Goal: Transaction & Acquisition: Purchase product/service

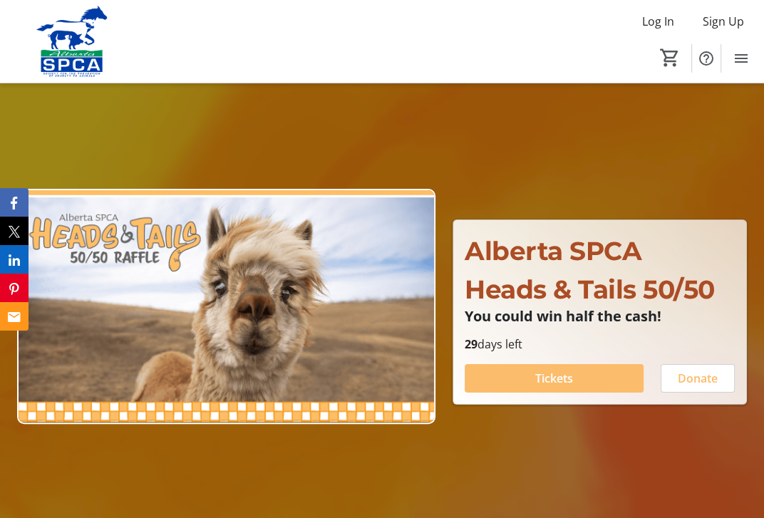
scroll to position [71, 0]
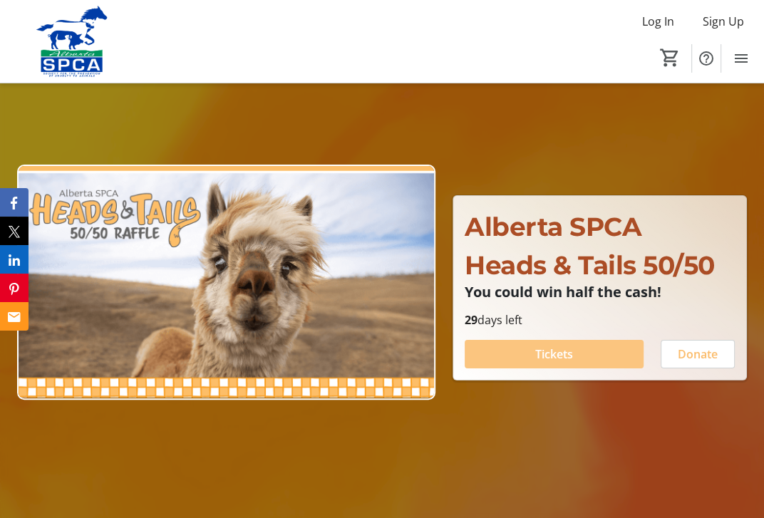
click at [557, 357] on span "Tickets" at bounding box center [554, 354] width 38 height 17
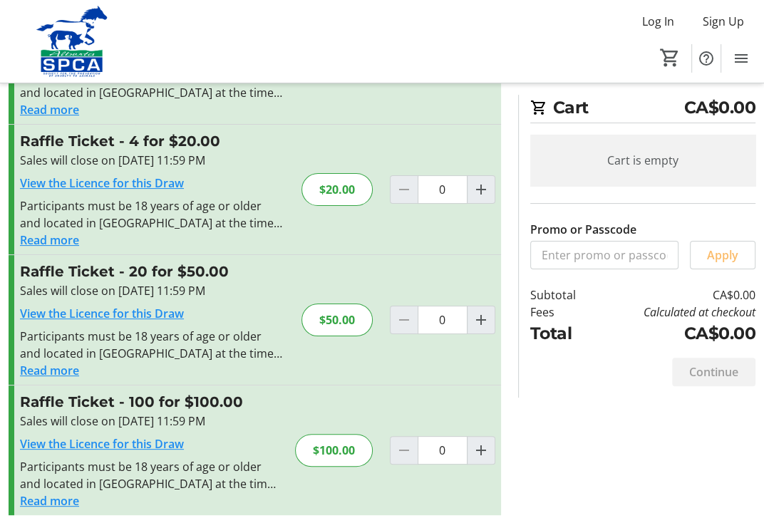
scroll to position [138, 0]
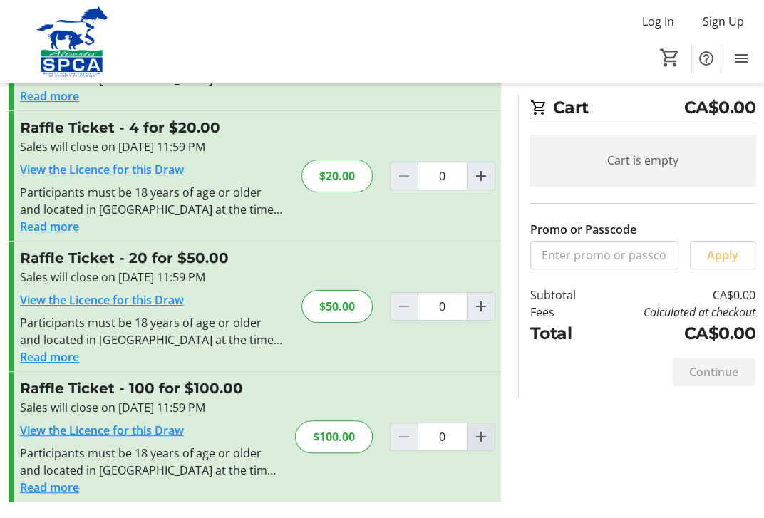
click at [482, 435] on mat-icon "Increment by one" at bounding box center [480, 436] width 17 height 17
type input "1"
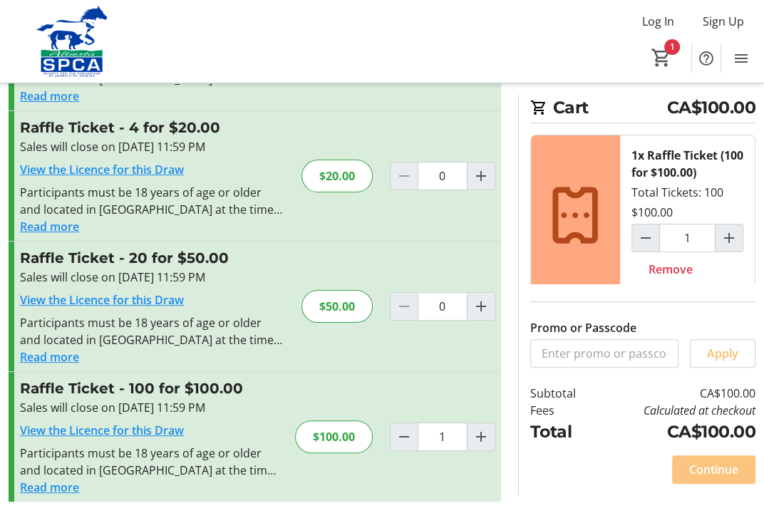
click at [713, 471] on span "Continue" at bounding box center [713, 469] width 49 height 17
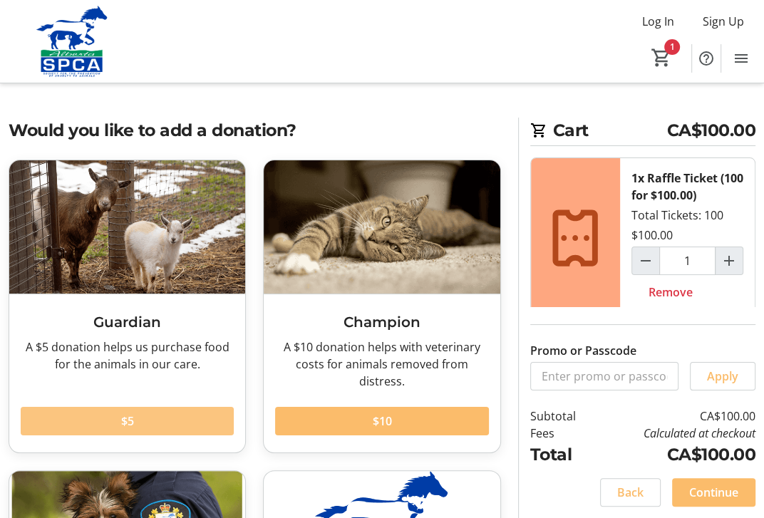
click at [126, 420] on span "$5" at bounding box center [127, 421] width 13 height 17
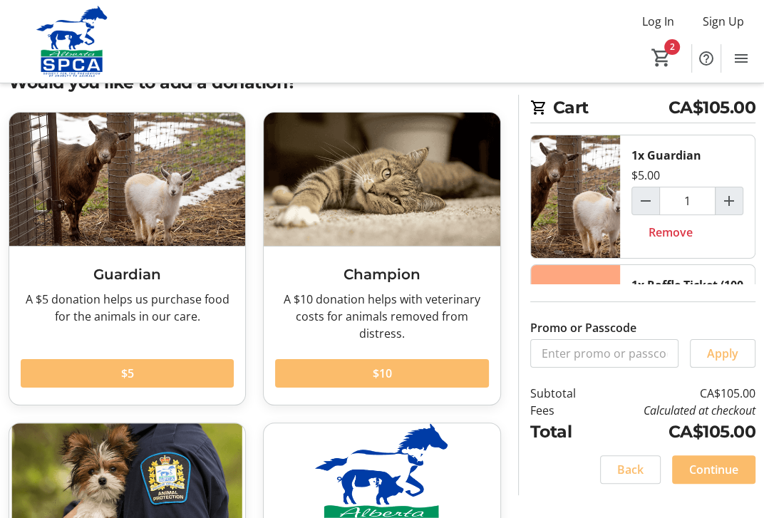
scroll to position [71, 0]
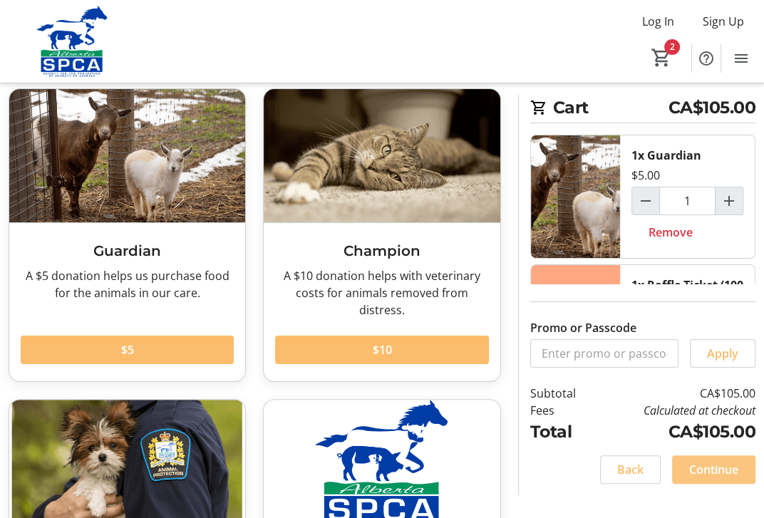
click at [715, 470] on span "Continue" at bounding box center [713, 469] width 49 height 17
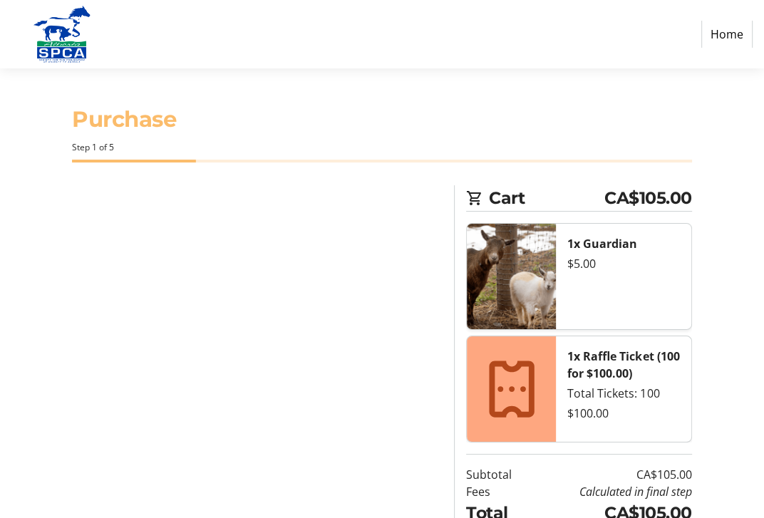
select select "CA"
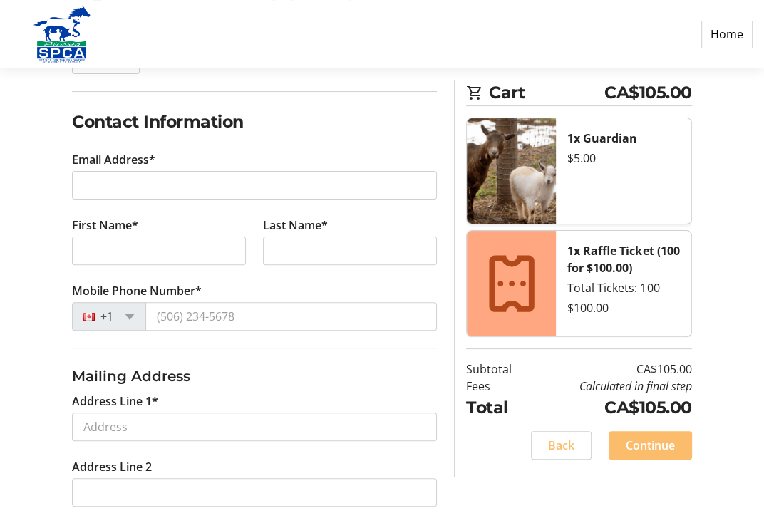
scroll to position [214, 0]
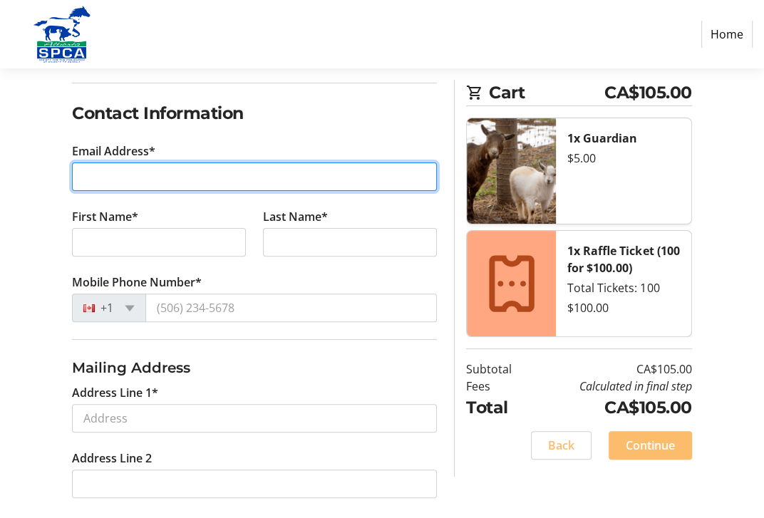
click at [167, 173] on input "Email Address*" at bounding box center [254, 176] width 365 height 29
type input "[EMAIL_ADDRESS][PERSON_NAME][DOMAIN_NAME]"
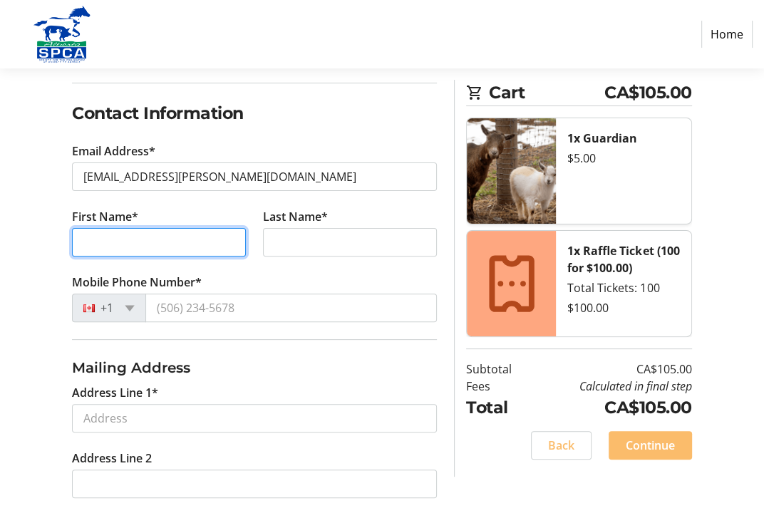
type input "[PERSON_NAME]"
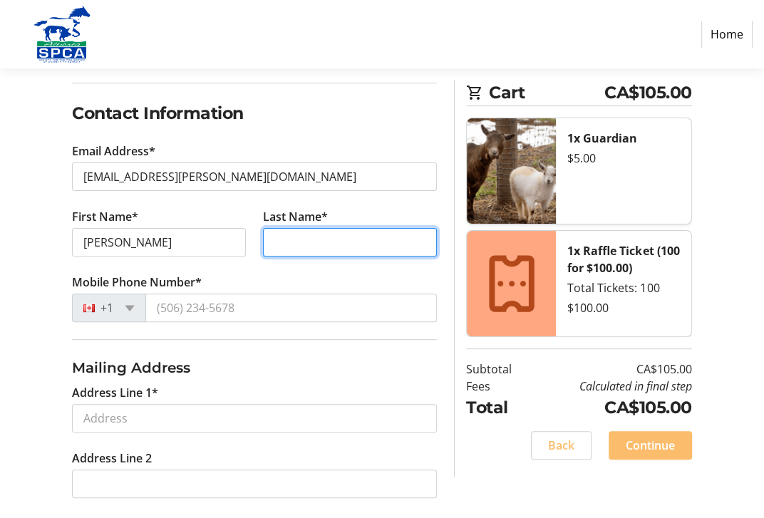
type input "Kuypers"
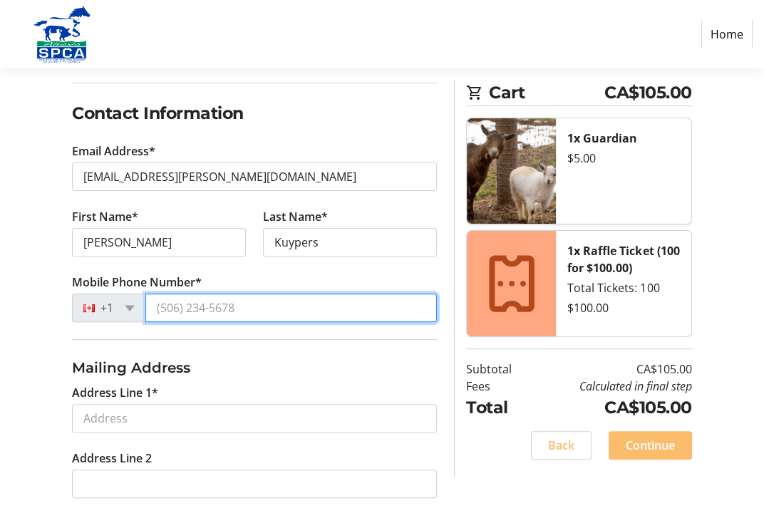
type input "[PHONE_NUMBER]"
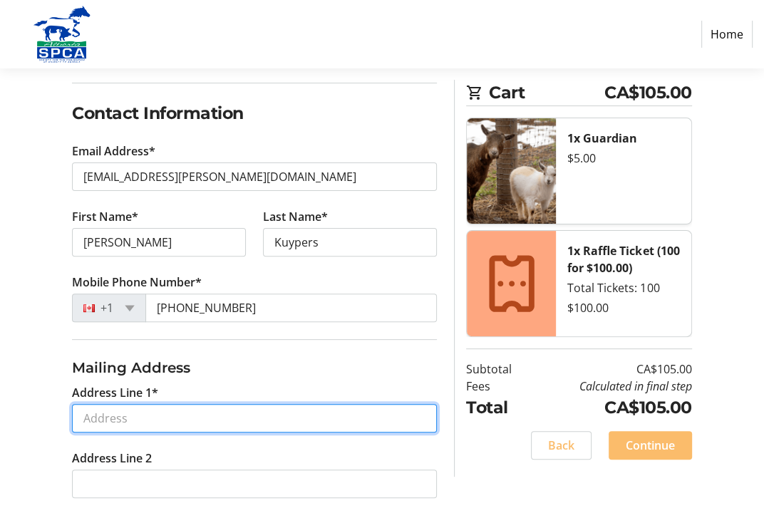
type input "#205 [STREET_ADDRESS]"
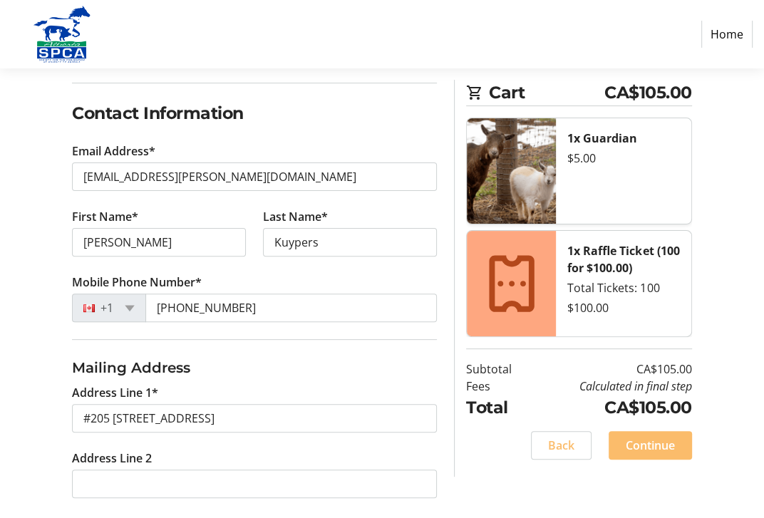
type input "[GEOGRAPHIC_DATA]"
select select "AB"
type input "T8A4T7"
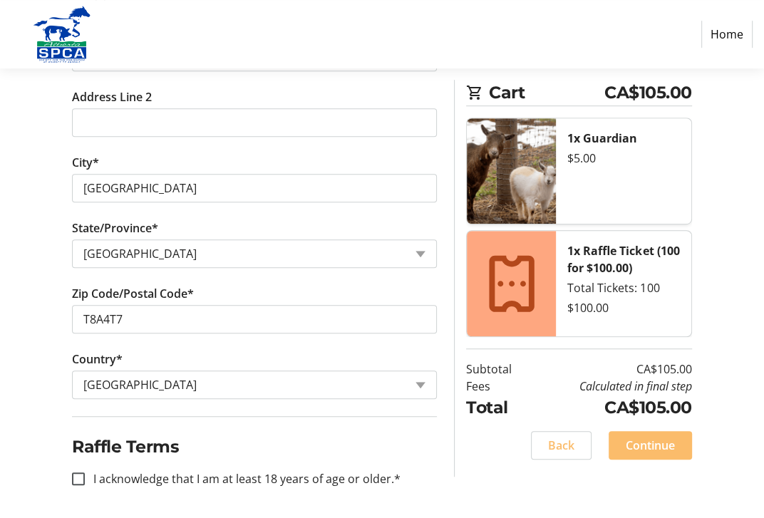
scroll to position [576, 0]
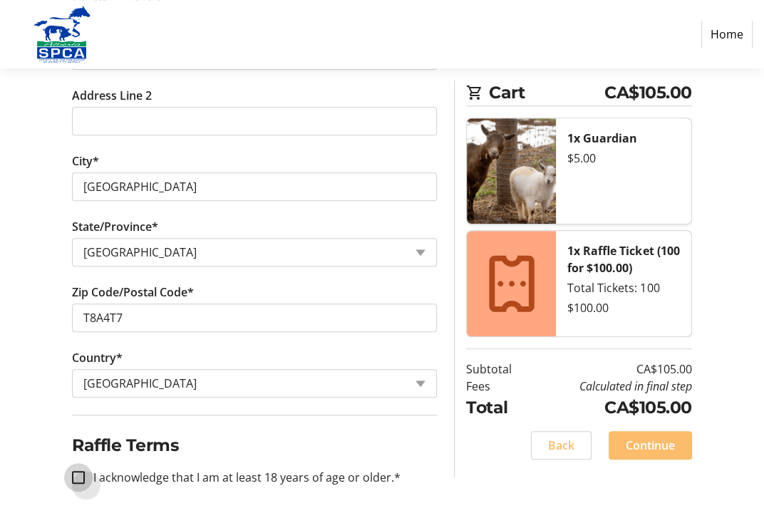
click at [76, 473] on input "I acknowledge that I am at least 18 years of age or older.*" at bounding box center [78, 477] width 13 height 13
checkbox input "true"
click at [648, 448] on span "Continue" at bounding box center [650, 445] width 49 height 17
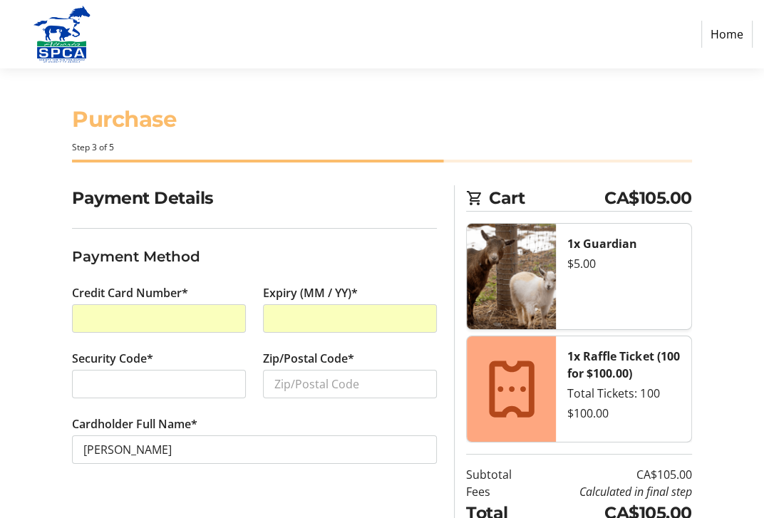
drag, startPoint x: 319, startPoint y: 388, endPoint x: 351, endPoint y: 480, distance: 97.6
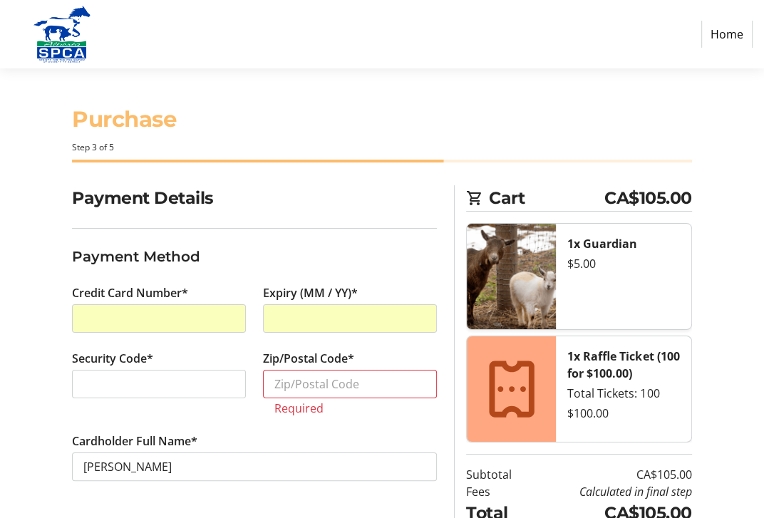
drag, startPoint x: 351, startPoint y: 480, endPoint x: 236, endPoint y: 411, distance: 134.5
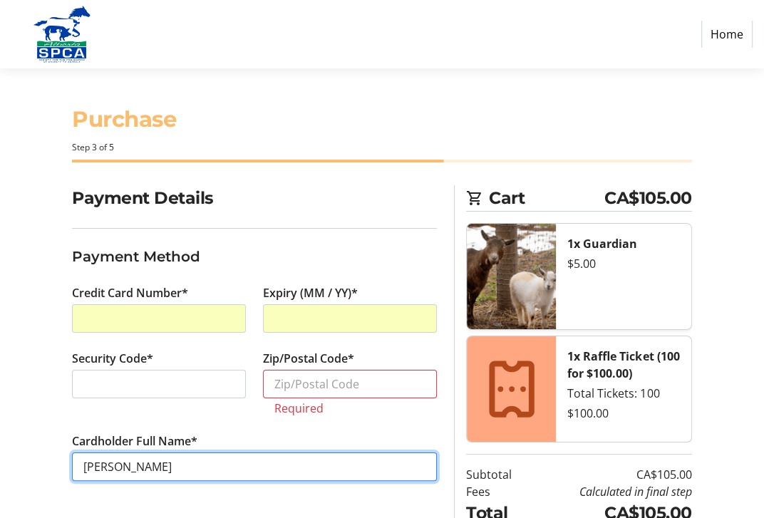
drag, startPoint x: 236, startPoint y: 411, endPoint x: 348, endPoint y: 475, distance: 129.6
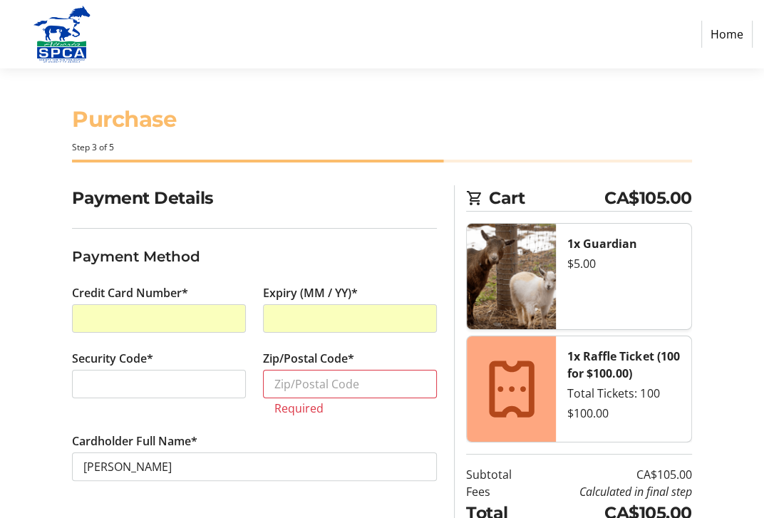
drag, startPoint x: 348, startPoint y: 475, endPoint x: 14, endPoint y: 346, distance: 358.5
click at [14, 346] on div "Payment Details Payment Method Credit Card Number* Expiry (MM / YY)* Security C…" at bounding box center [382, 383] width 764 height 397
click at [281, 385] on input "Zip/Postal Code*" at bounding box center [350, 384] width 174 height 29
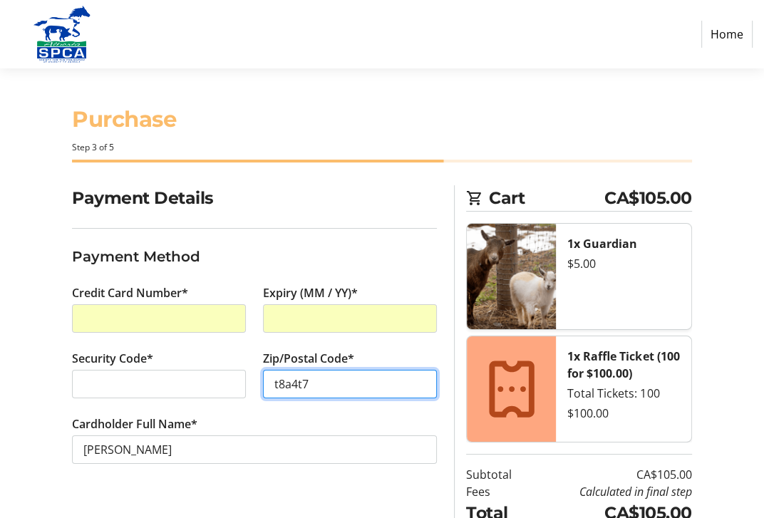
scroll to position [63, 0]
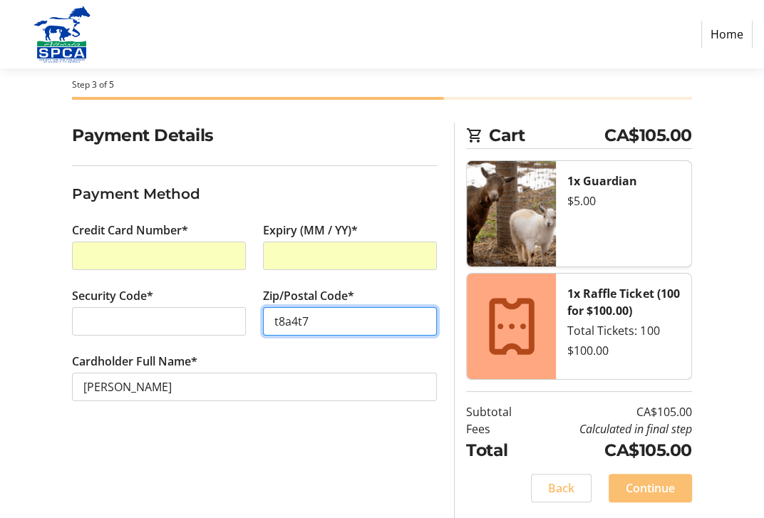
type input "t8a4t7"
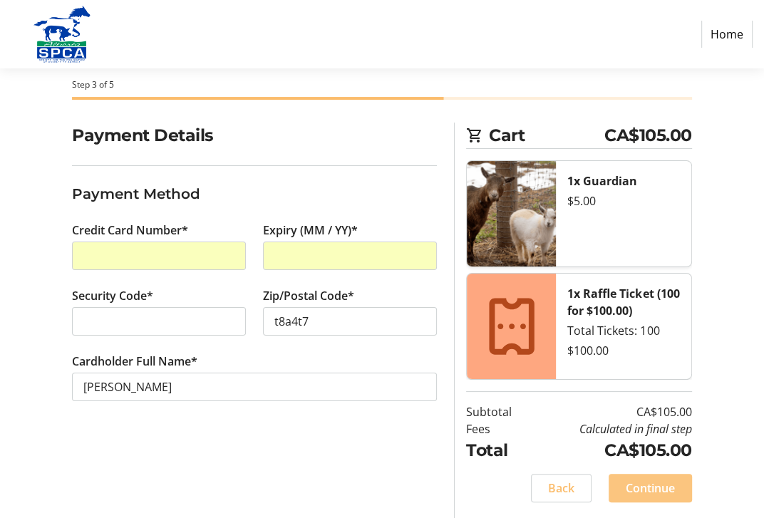
click at [633, 492] on span "Continue" at bounding box center [650, 488] width 49 height 17
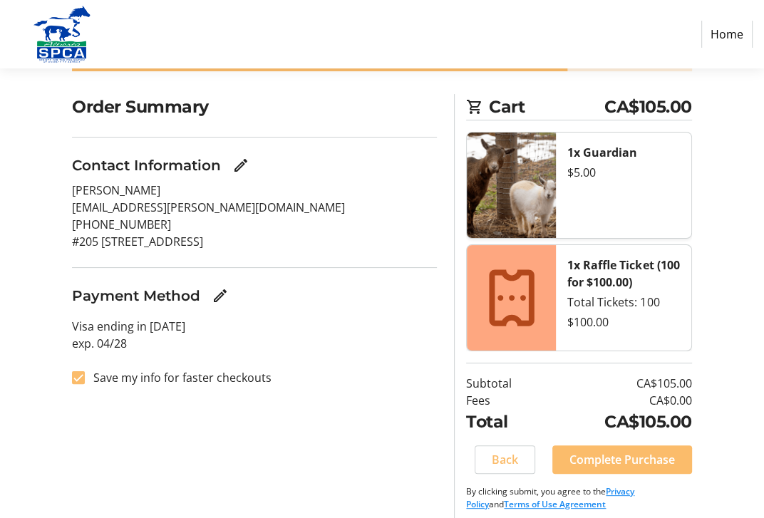
scroll to position [100, 0]
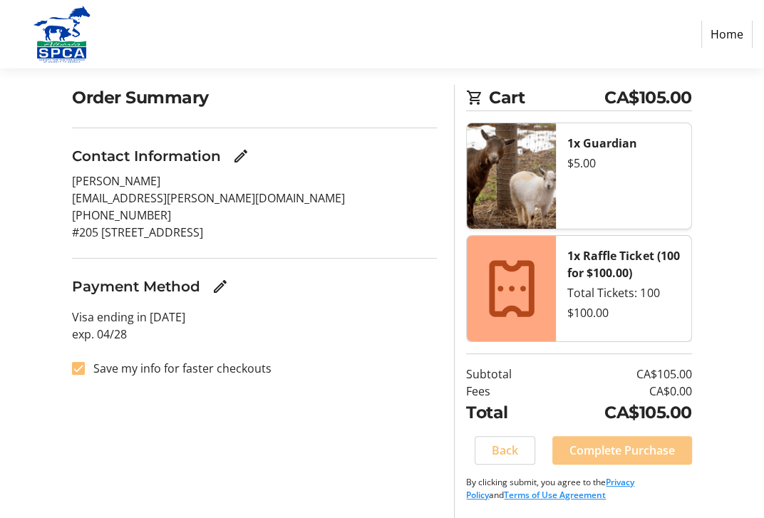
click at [623, 453] on span "Complete Purchase" at bounding box center [621, 450] width 105 height 17
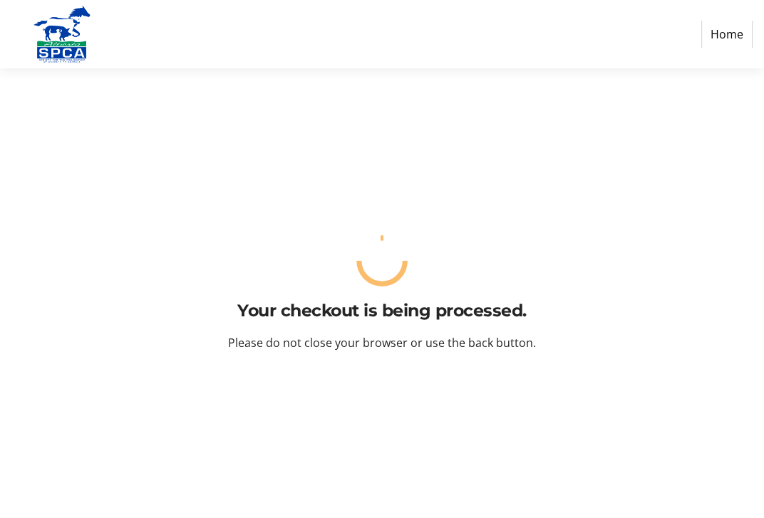
scroll to position [0, 0]
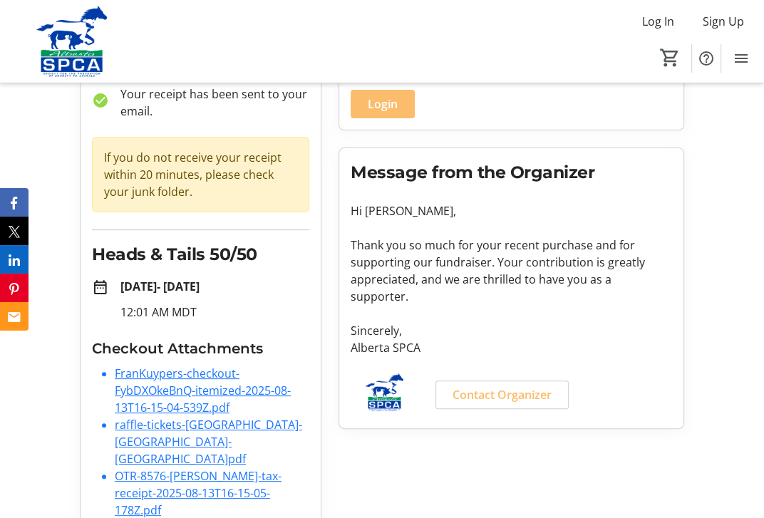
scroll to position [129, 0]
